Goal: Information Seeking & Learning: Check status

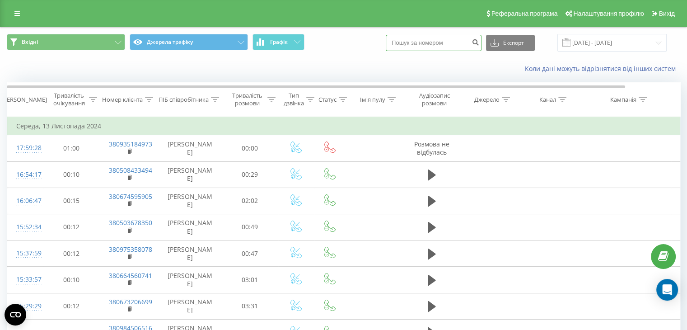
click at [448, 40] on input at bounding box center [434, 43] width 96 height 16
paste input "380970123399"
type input "380970123399"
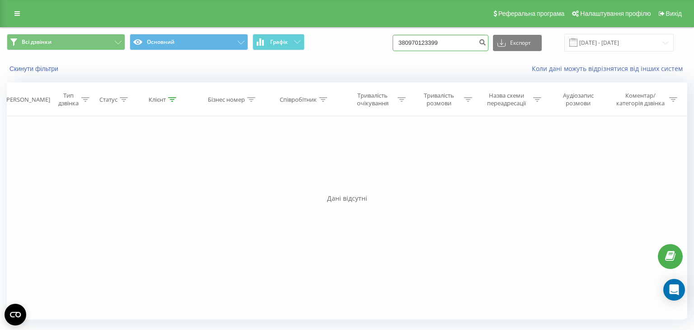
drag, startPoint x: 457, startPoint y: 46, endPoint x: 381, endPoint y: 47, distance: 75.9
click at [381, 47] on div "Всі дзвінки Основний Графік 380970123399 Експорт .csv .xls .xlsx 22.06.2025 - 2…" at bounding box center [347, 43] width 680 height 18
paste input "675113731"
type input "380675113731"
drag, startPoint x: 460, startPoint y: 47, endPoint x: 363, endPoint y: 44, distance: 96.2
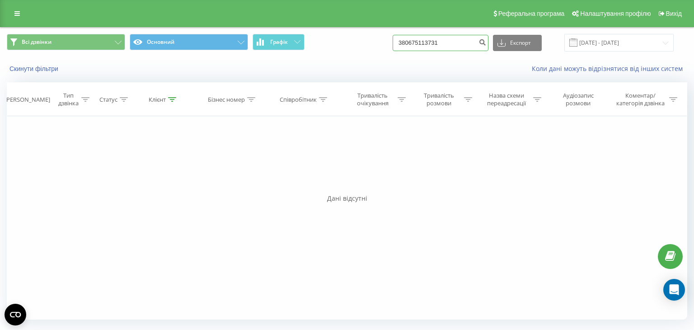
click at [363, 44] on div "Всі дзвінки Основний Графік 380675113731 Експорт .csv .xls .xlsx 22.06.2025 - 2…" at bounding box center [347, 43] width 680 height 18
paste input "973116005"
type input "380973116005"
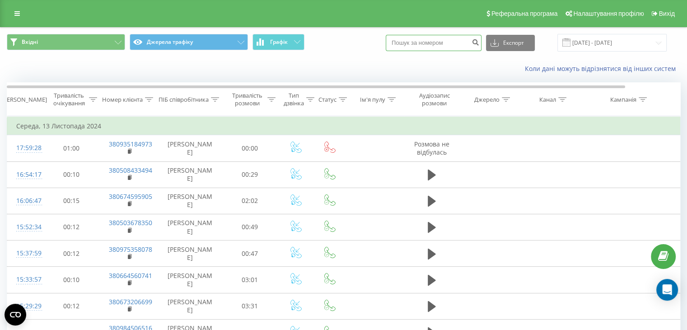
click at [430, 42] on input at bounding box center [434, 43] width 96 height 16
paste input "380733581551"
type input "380733581551"
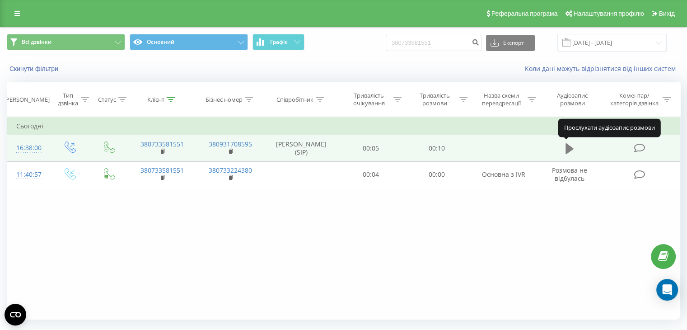
click at [568, 150] on icon at bounding box center [569, 148] width 8 height 11
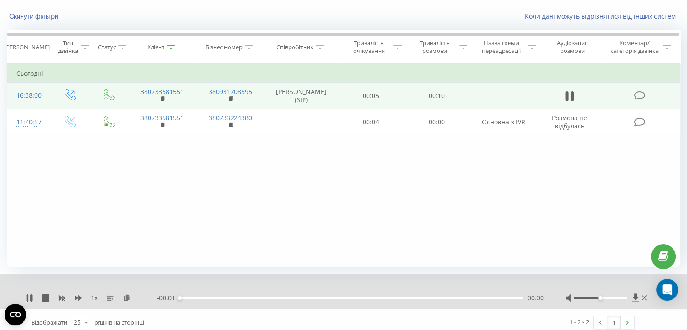
scroll to position [58, 0]
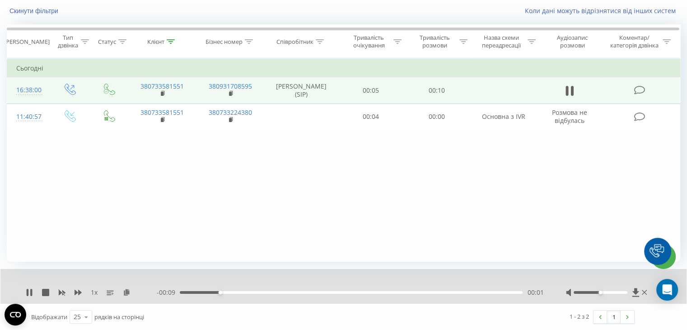
click at [469, 205] on div "Фільтрувати за умовою Дорівнює Введіть значення Скасувати OK Фільтрувати за умо…" at bounding box center [343, 159] width 673 height 203
click at [591, 293] on div at bounding box center [607, 292] width 83 height 9
click at [589, 291] on div at bounding box center [600, 292] width 54 height 3
click at [33, 291] on div "1 x" at bounding box center [91, 292] width 131 height 9
click at [31, 293] on icon at bounding box center [31, 292] width 2 height 7
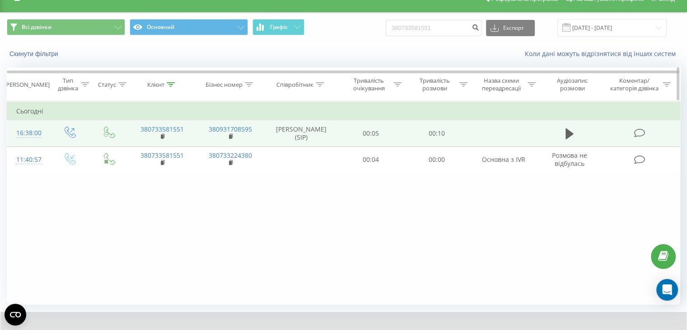
scroll to position [0, 0]
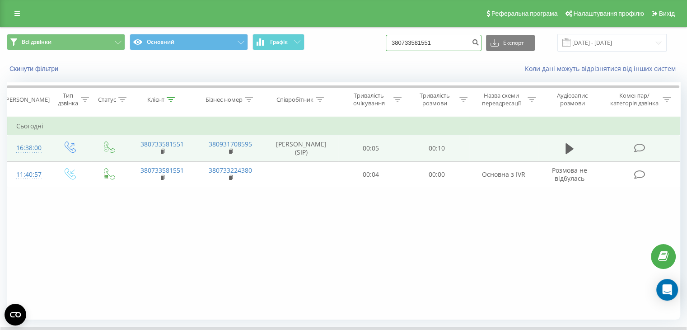
drag, startPoint x: 462, startPoint y: 44, endPoint x: 370, endPoint y: 38, distance: 92.3
click at [370, 38] on div "Всі дзвінки Основний Графік 380733581551 Експорт .csv .xls .xlsx 22.06.2025 - 2…" at bounding box center [343, 43] width 673 height 18
paste input "380953631055"
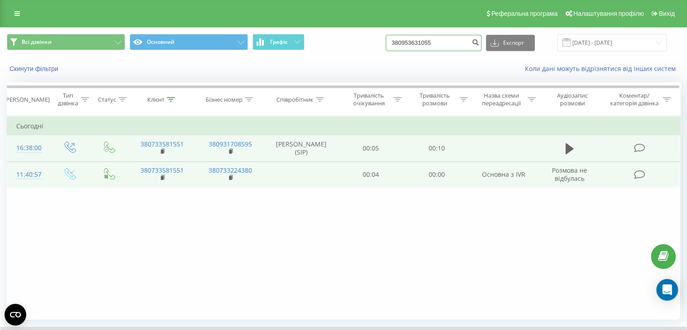
type input "380953631055"
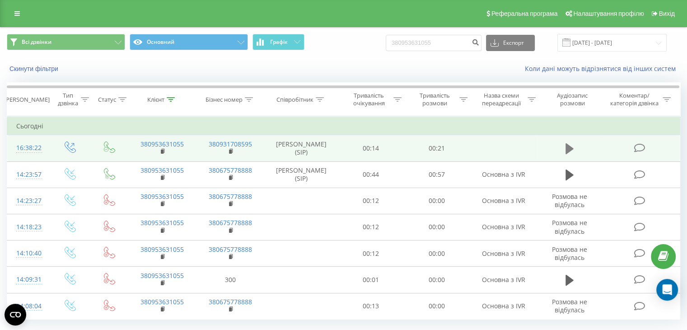
click at [565, 149] on icon at bounding box center [569, 148] width 8 height 11
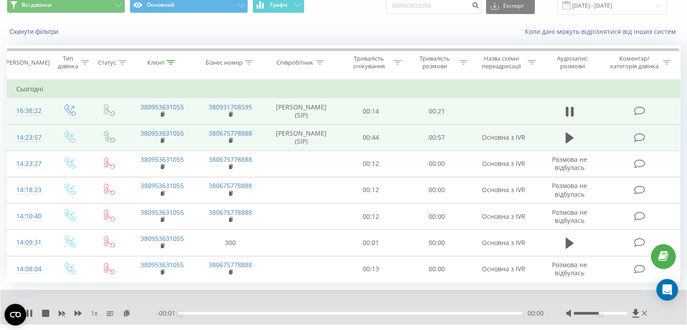
scroll to position [45, 0]
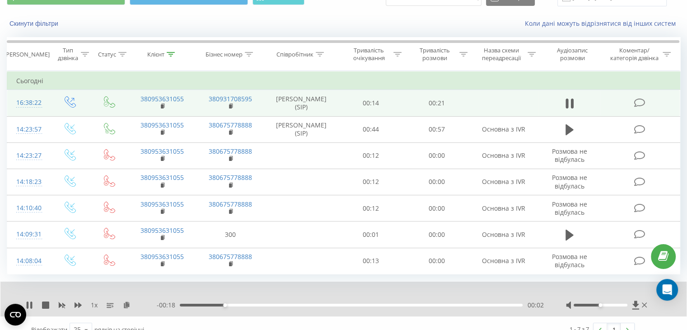
click at [589, 303] on div at bounding box center [600, 304] width 54 height 3
click at [582, 303] on div at bounding box center [600, 304] width 54 height 3
click at [29, 304] on icon at bounding box center [29, 304] width 7 height 7
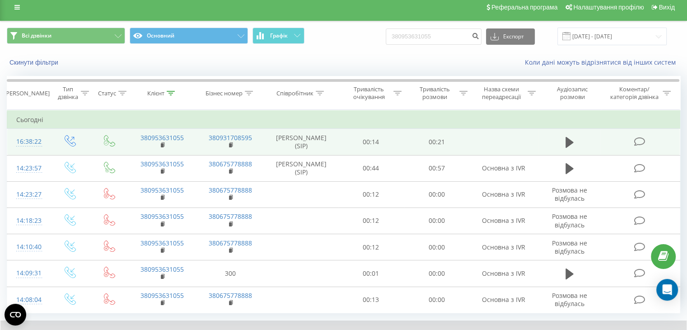
scroll to position [0, 0]
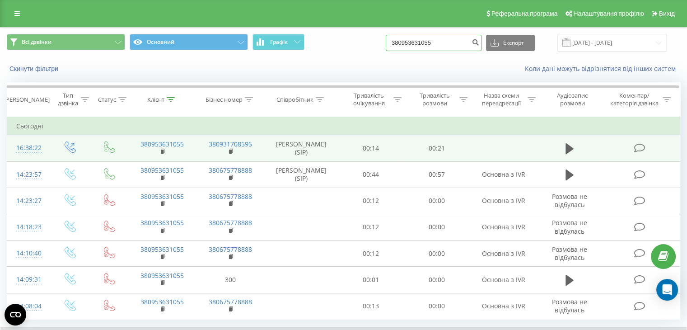
drag, startPoint x: 462, startPoint y: 47, endPoint x: 367, endPoint y: 54, distance: 95.1
click at [367, 54] on div "Всі дзвінки Основний Графік 380953631055 Експорт .csv .xls .xlsx 22.06.2025 - 2…" at bounding box center [343, 43] width 686 height 30
paste input "380679598650"
type input "380679598650"
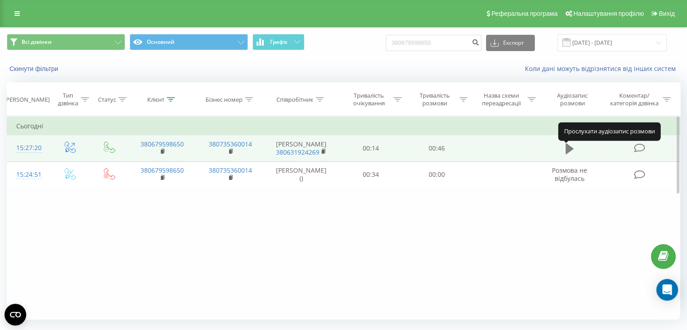
click at [570, 151] on icon at bounding box center [569, 148] width 8 height 11
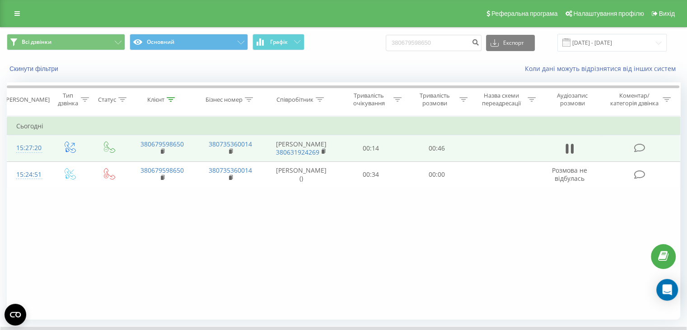
scroll to position [45, 0]
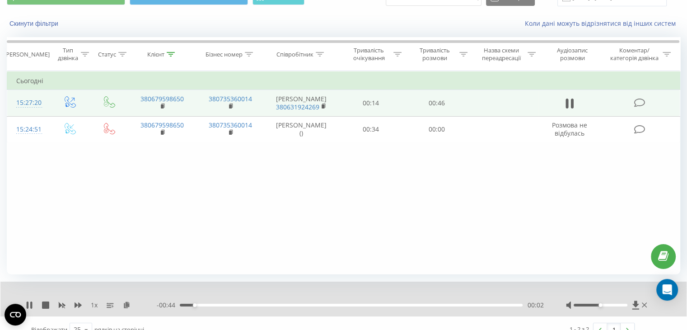
click at [591, 304] on div at bounding box center [600, 304] width 54 height 3
click at [585, 306] on div at bounding box center [600, 304] width 54 height 3
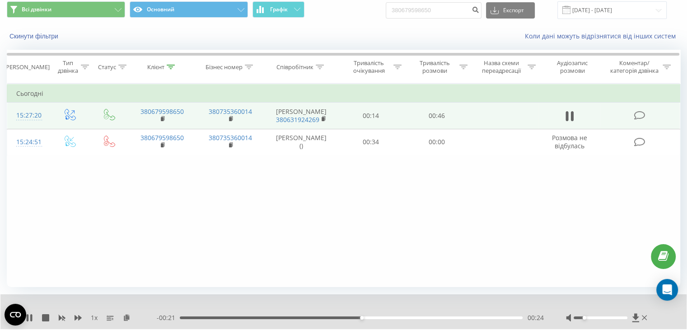
scroll to position [58, 0]
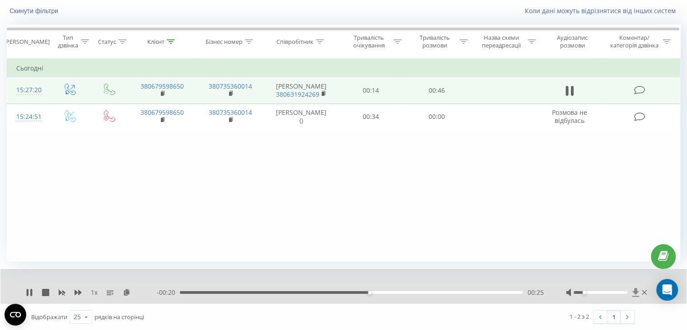
click at [634, 293] on icon at bounding box center [635, 292] width 7 height 9
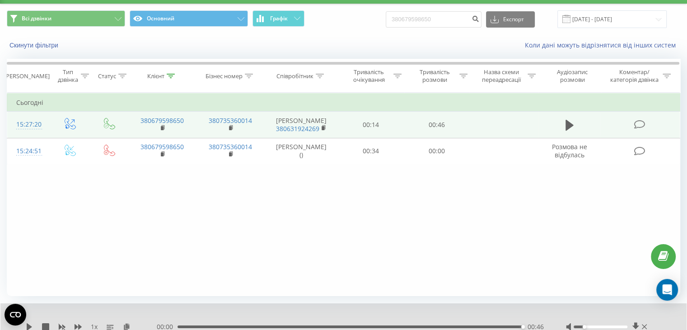
scroll to position [0, 0]
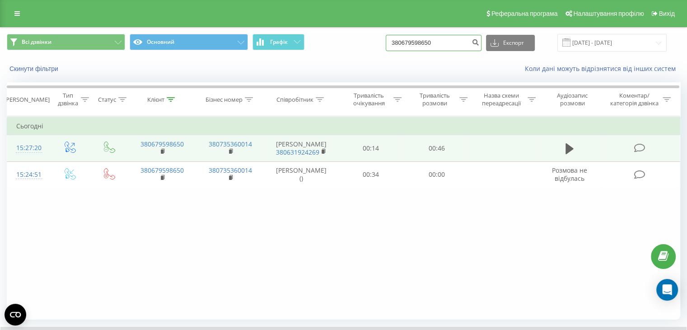
paste input "380501981277"
drag, startPoint x: 467, startPoint y: 38, endPoint x: 353, endPoint y: 48, distance: 114.7
click at [353, 48] on div "Всі дзвінки Основний Графік 380679598650 Експорт .csv .xls .xlsx 22.06.2025 - 2…" at bounding box center [343, 43] width 673 height 18
type input "380501981277"
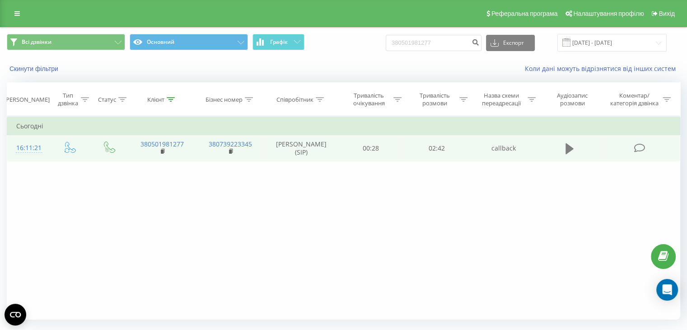
click at [571, 145] on icon at bounding box center [569, 148] width 8 height 13
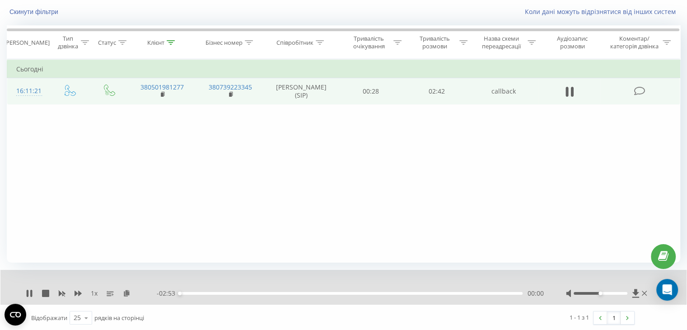
scroll to position [58, 0]
click at [591, 291] on div at bounding box center [600, 292] width 54 height 3
click at [77, 289] on icon at bounding box center [77, 292] width 7 height 7
click at [78, 289] on icon at bounding box center [77, 292] width 7 height 7
click at [583, 291] on div at bounding box center [600, 292] width 54 height 3
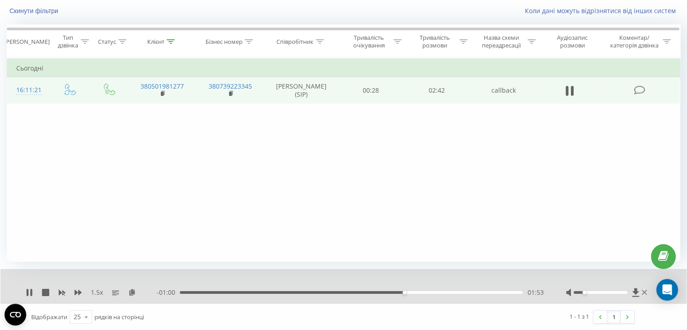
click at [429, 291] on div "01:53" at bounding box center [351, 292] width 343 height 3
click at [461, 291] on div "02:22" at bounding box center [351, 292] width 343 height 3
click at [488, 291] on div "02:26" at bounding box center [351, 292] width 343 height 3
click at [29, 295] on div "1.5 x" at bounding box center [91, 292] width 131 height 9
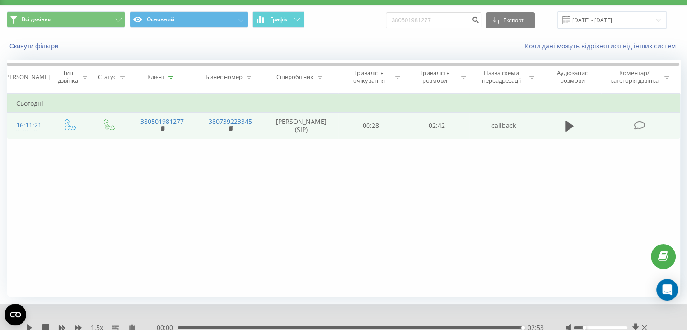
scroll to position [0, 0]
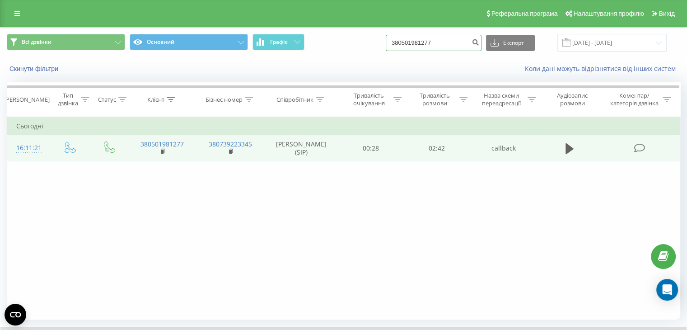
drag, startPoint x: 466, startPoint y: 37, endPoint x: 346, endPoint y: 37, distance: 120.1
click at [346, 37] on div "Всі дзвінки Основний Графік 380501981277 Експорт .csv .xls .xlsx 22.06.2025 - 2…" at bounding box center [343, 43] width 673 height 18
paste input "675711445"
type input "380675711445"
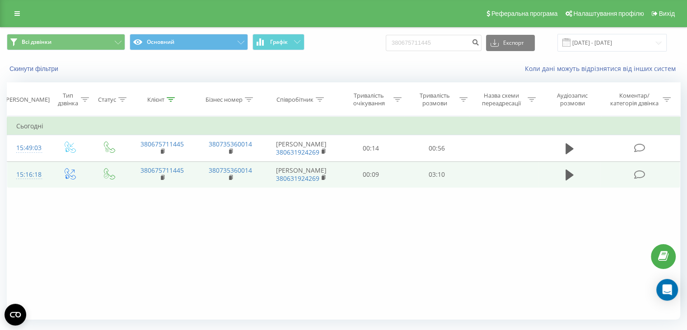
click at [562, 182] on td at bounding box center [569, 174] width 63 height 26
click at [567, 180] on icon at bounding box center [569, 174] width 8 height 11
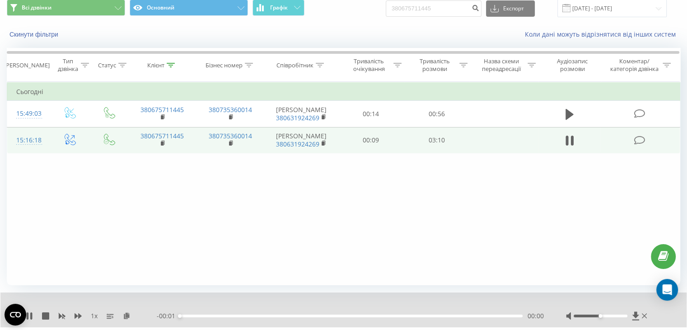
scroll to position [58, 0]
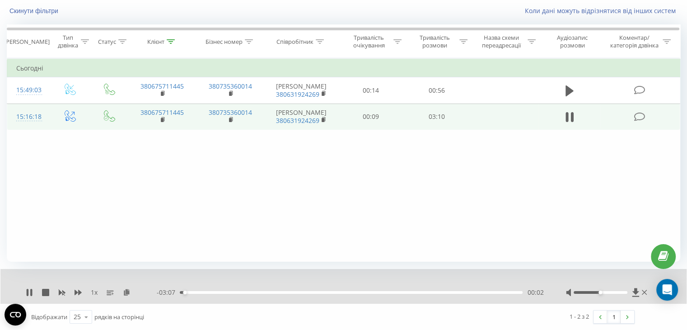
click at [588, 291] on div at bounding box center [600, 292] width 54 height 3
click at [74, 291] on icon at bounding box center [77, 292] width 7 height 7
click at [76, 291] on icon at bounding box center [77, 291] width 7 height 5
click at [586, 291] on div at bounding box center [600, 292] width 54 height 3
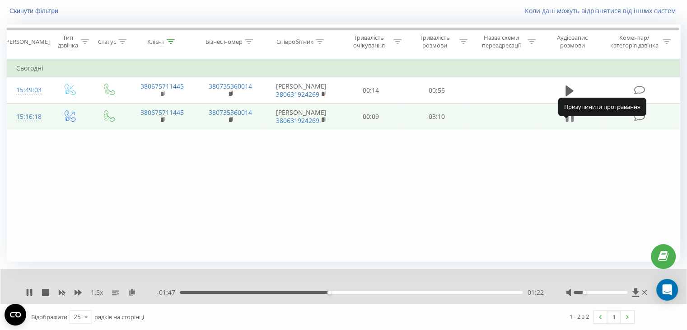
click at [572, 122] on icon at bounding box center [571, 117] width 3 height 10
